Goal: Entertainment & Leisure: Consume media (video, audio)

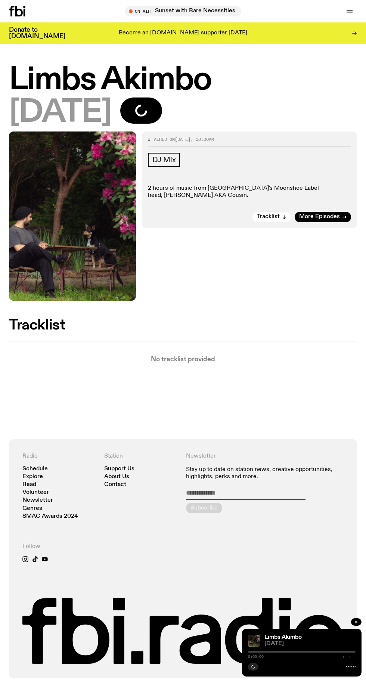
scroll to position [44, 0]
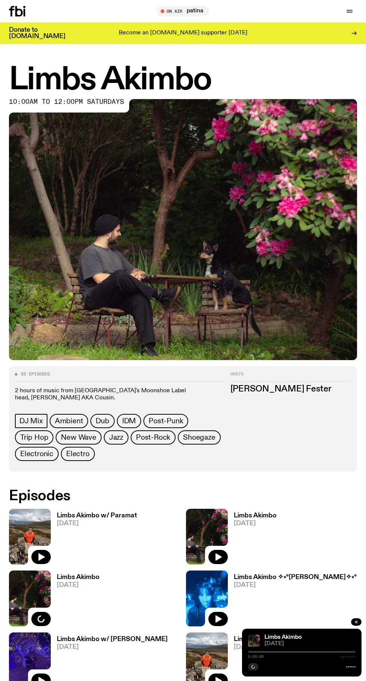
scroll to position [44, 0]
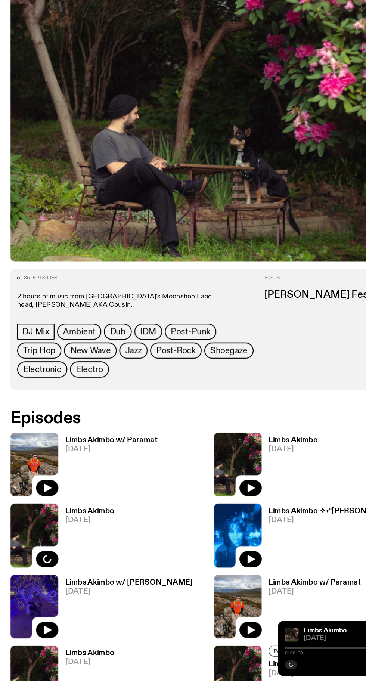
click at [111, 474] on h3 "Limbs Akimbo w/ Paramat" at bounding box center [97, 471] width 80 height 6
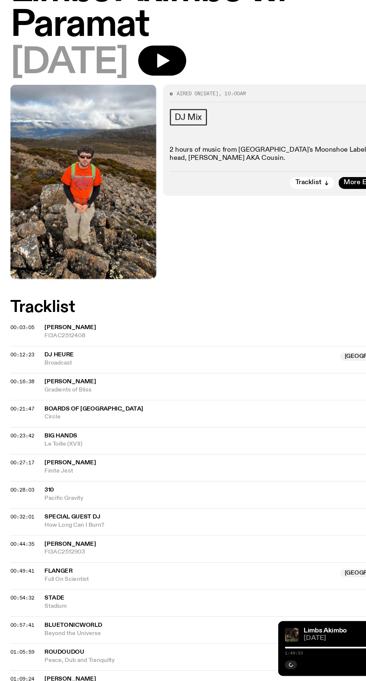
click at [148, 141] on icon "button" at bounding box center [142, 141] width 11 height 12
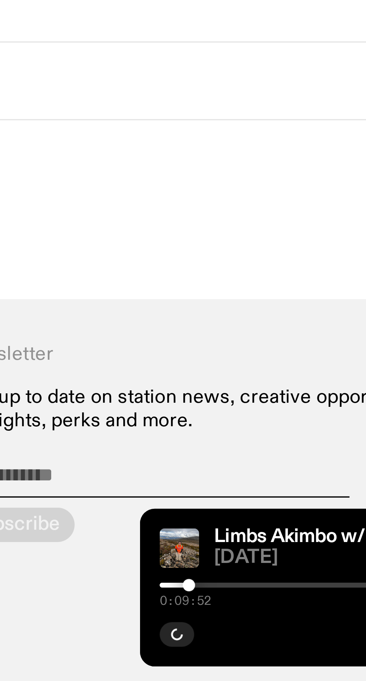
scroll to position [325, 0]
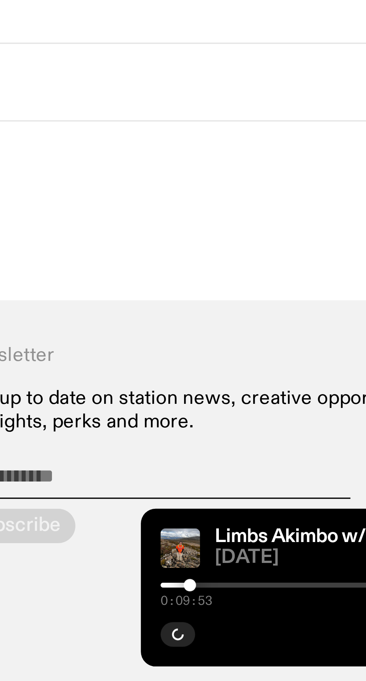
click at [263, 652] on div at bounding box center [302, 651] width 108 height 1
click at [268, 651] on div at bounding box center [302, 651] width 108 height 1
